Goal: Transaction & Acquisition: Purchase product/service

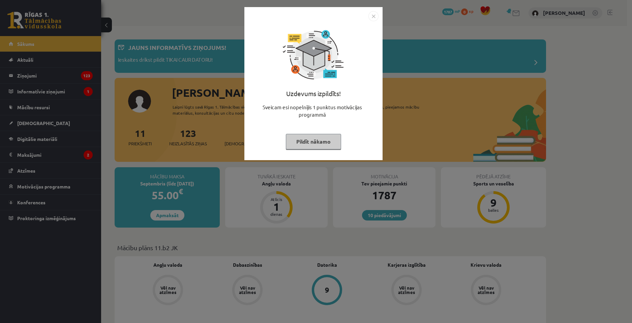
click at [373, 11] on div "Uzdevums izpildīts! Sveicam esi nopelnījis 1 punktus motivācijas programmā Pild…" at bounding box center [313, 83] width 138 height 153
click at [373, 14] on img "Close" at bounding box center [373, 16] width 10 height 10
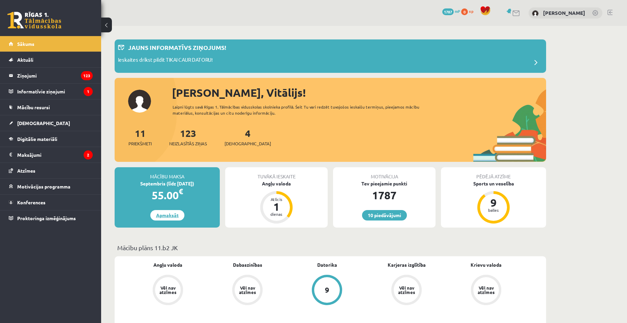
click at [164, 216] on link "Apmaksāt" at bounding box center [167, 215] width 34 height 10
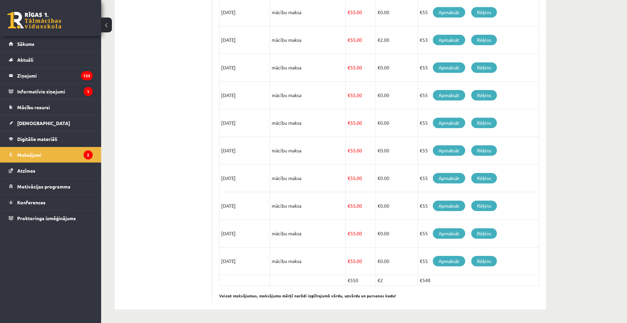
scroll to position [37, 0]
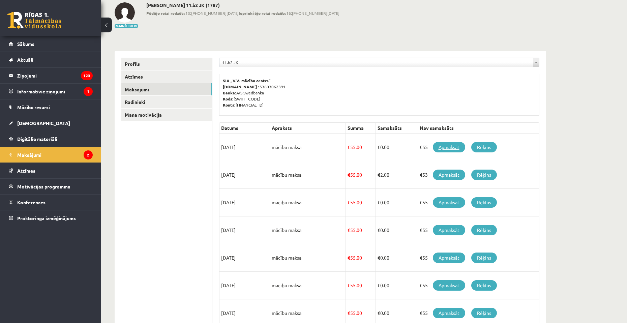
click at [454, 147] on link "Apmaksāt" at bounding box center [449, 147] width 32 height 10
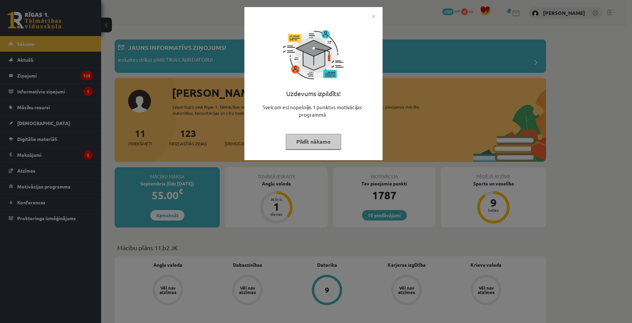
click at [375, 20] on img "Close" at bounding box center [373, 16] width 10 height 10
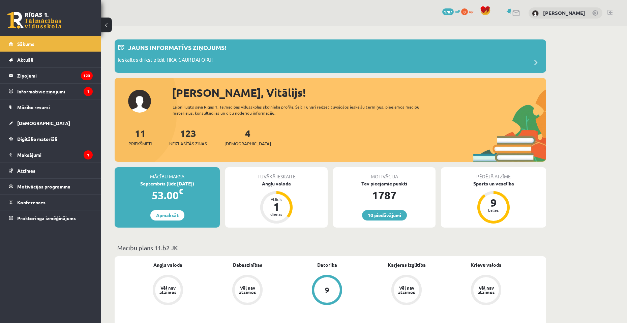
click at [280, 184] on div "Angļu valoda" at bounding box center [276, 183] width 102 height 7
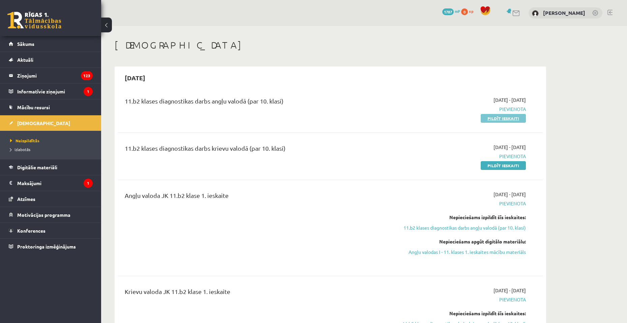
click at [504, 115] on link "Pildīt ieskaiti" at bounding box center [502, 118] width 45 height 9
